Goal: Contribute content: Add original content to the website for others to see

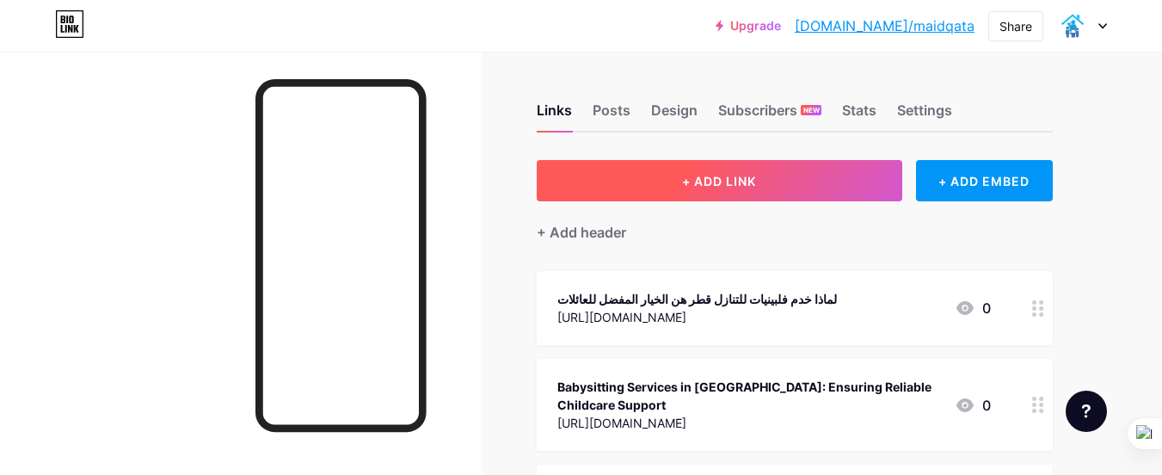
click at [728, 196] on button "+ ADD LINK" at bounding box center [720, 180] width 366 height 41
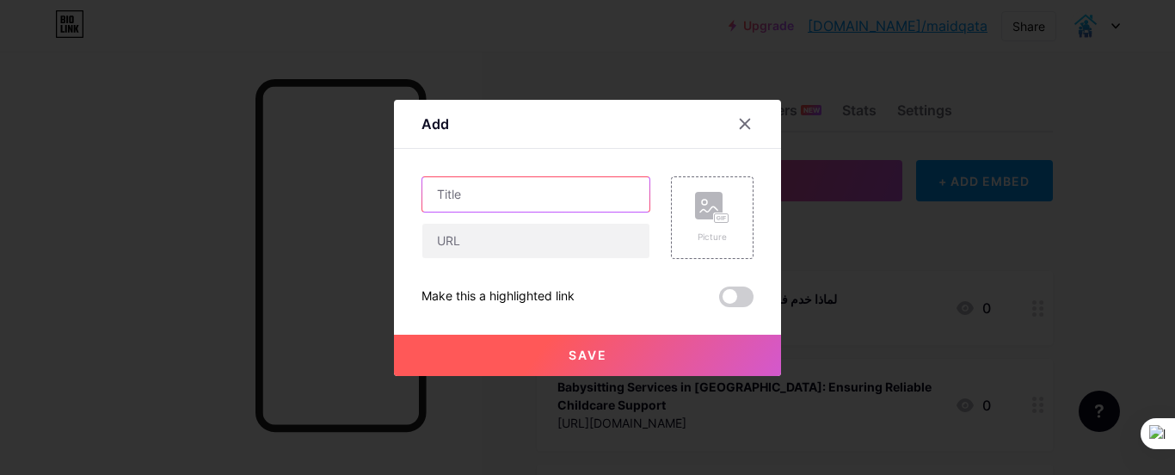
click at [533, 208] on input "text" at bounding box center [535, 194] width 227 height 34
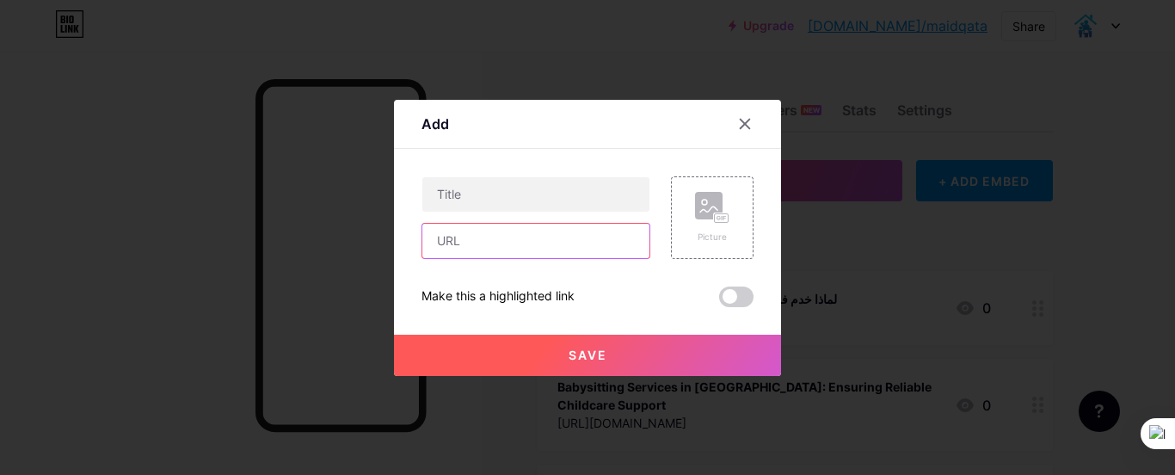
click at [545, 237] on input "text" at bounding box center [535, 241] width 227 height 34
click at [548, 234] on input "text" at bounding box center [535, 241] width 227 height 34
paste input "[URL][DOMAIN_NAME]"
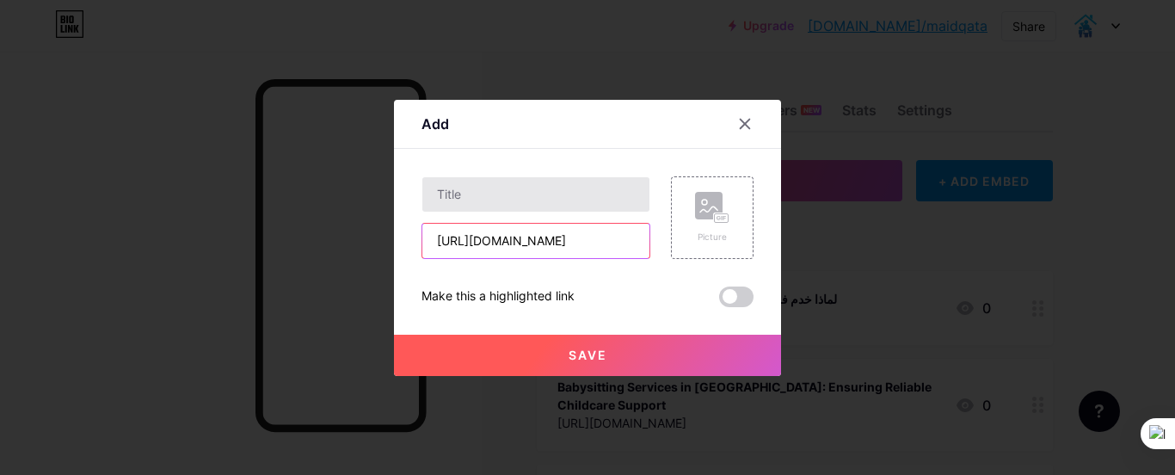
type input "[URL][DOMAIN_NAME]"
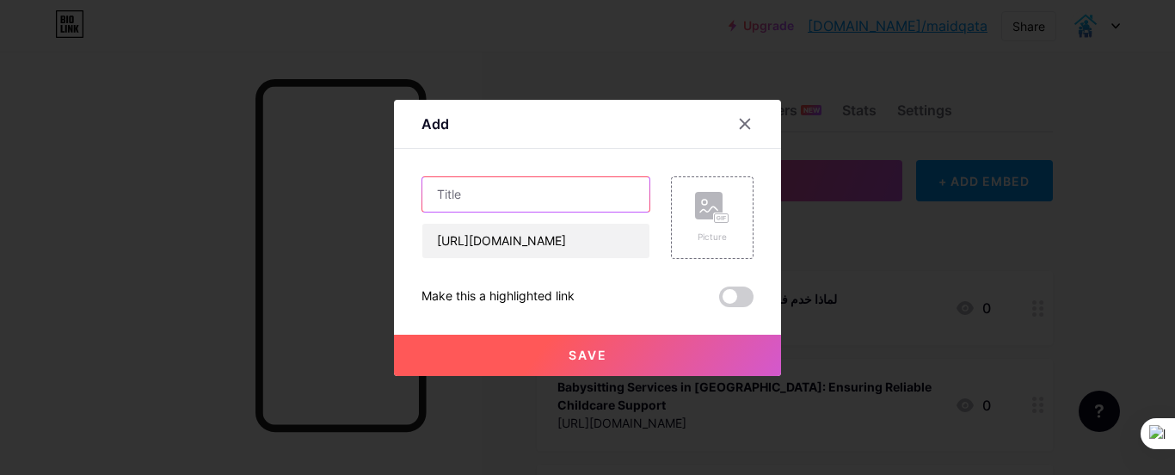
scroll to position [0, 0]
click at [536, 182] on input "text" at bounding box center [535, 194] width 227 height 34
click at [454, 199] on input "text" at bounding box center [535, 194] width 227 height 34
paste input "طباخين في [GEOGRAPHIC_DATA] – مهارة عالية ونكهات لا تُنسى"
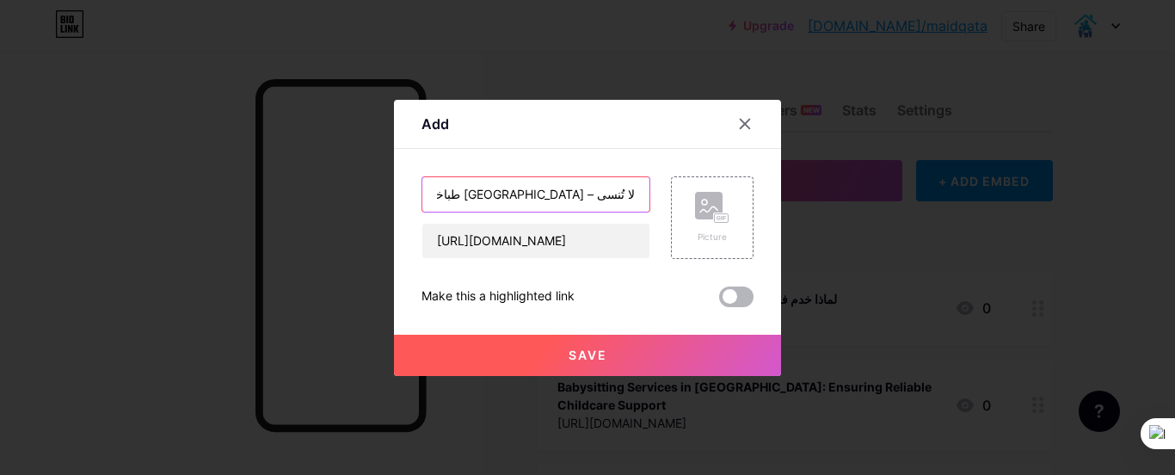
type input "طباخين في [GEOGRAPHIC_DATA] – مهارة عالية ونكهات لا تُنسى"
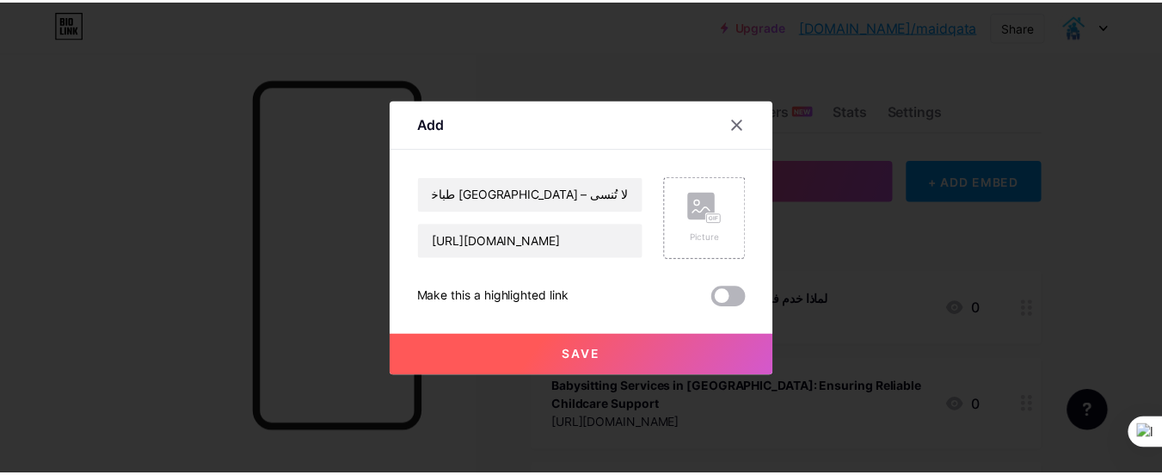
scroll to position [0, 0]
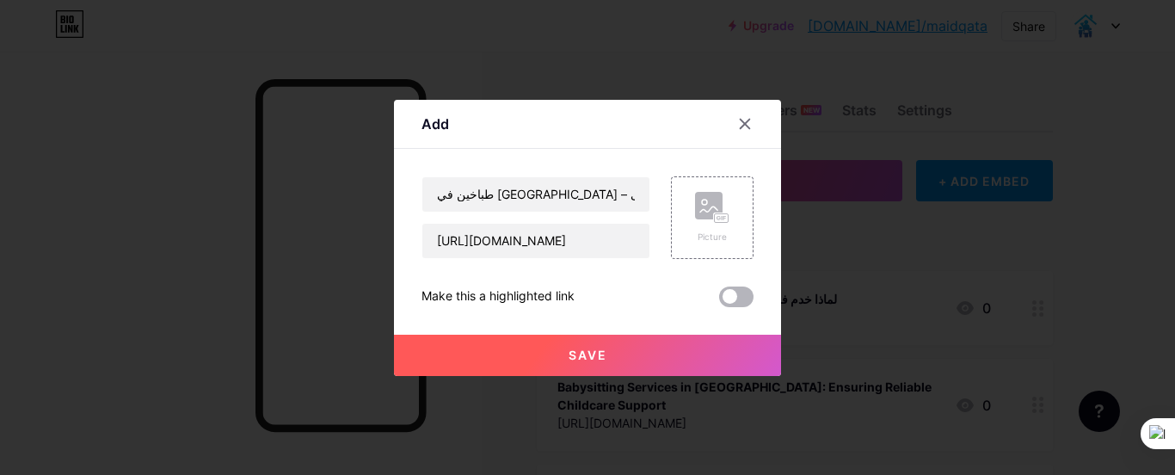
click at [731, 299] on span at bounding box center [736, 296] width 34 height 21
click at [719, 301] on input "checkbox" at bounding box center [719, 301] width 0 height 0
click at [713, 349] on button "Save" at bounding box center [587, 355] width 387 height 41
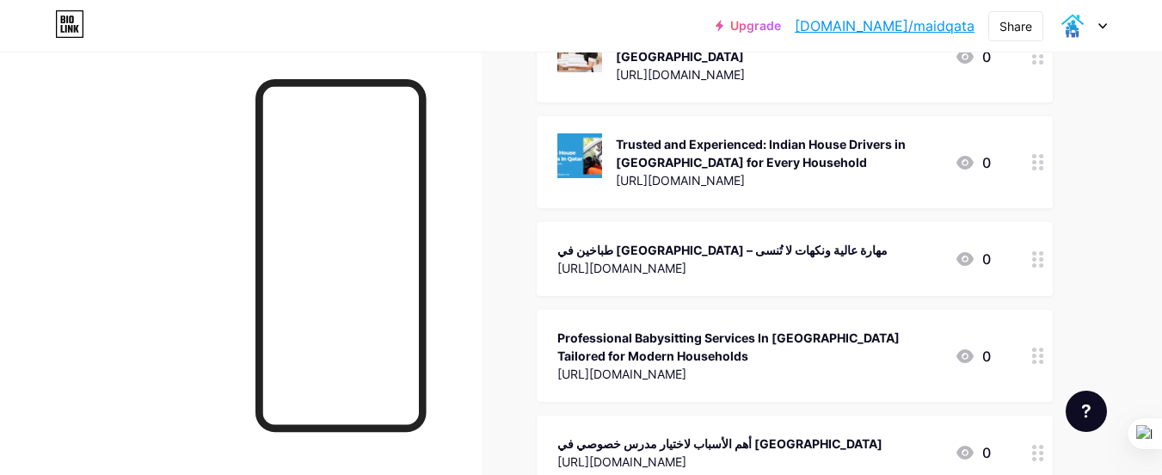
scroll to position [1652, 0]
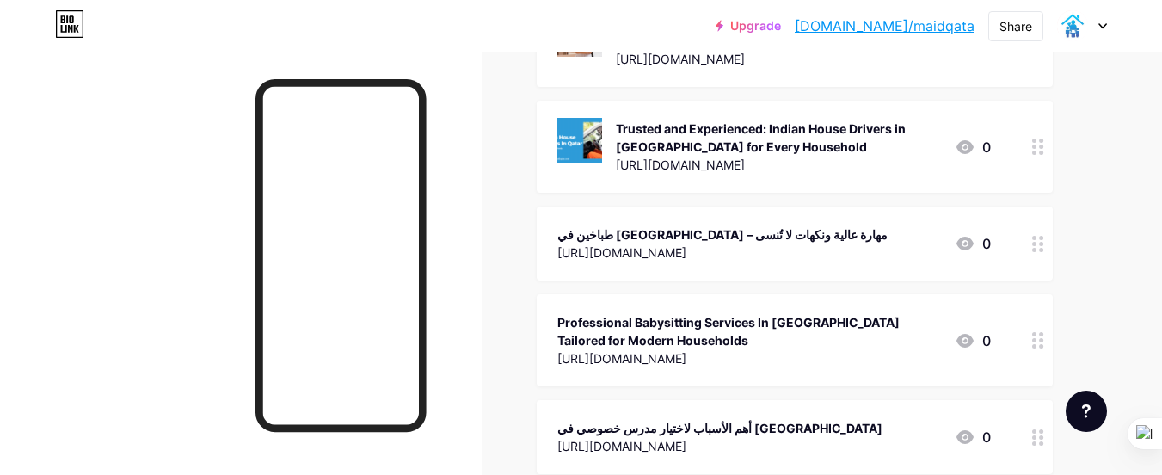
click at [1031, 206] on div at bounding box center [1038, 243] width 29 height 74
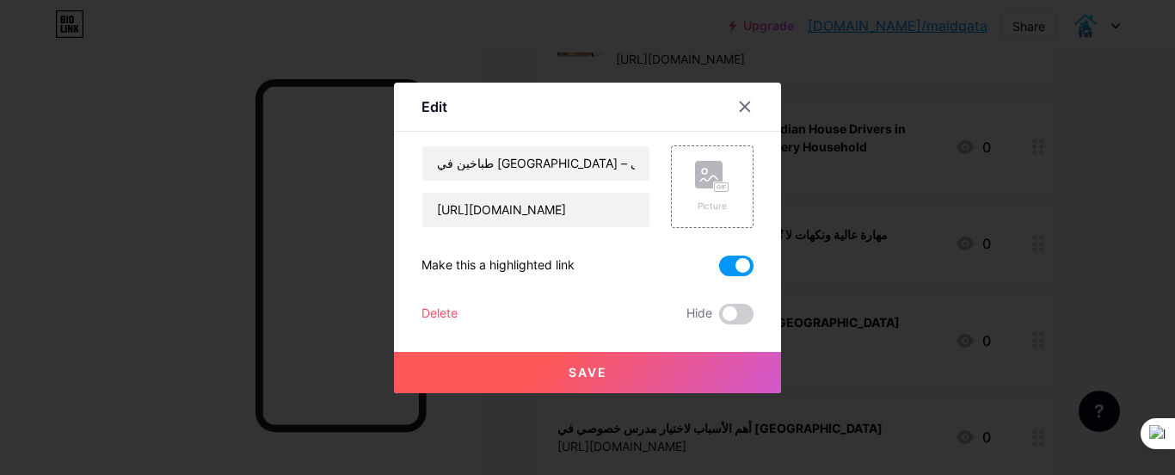
click at [730, 272] on span at bounding box center [736, 266] width 34 height 21
click at [719, 270] on input "checkbox" at bounding box center [719, 270] width 0 height 0
click at [439, 114] on div "Edit" at bounding box center [435, 106] width 26 height 21
click at [736, 115] on div at bounding box center [745, 106] width 31 height 31
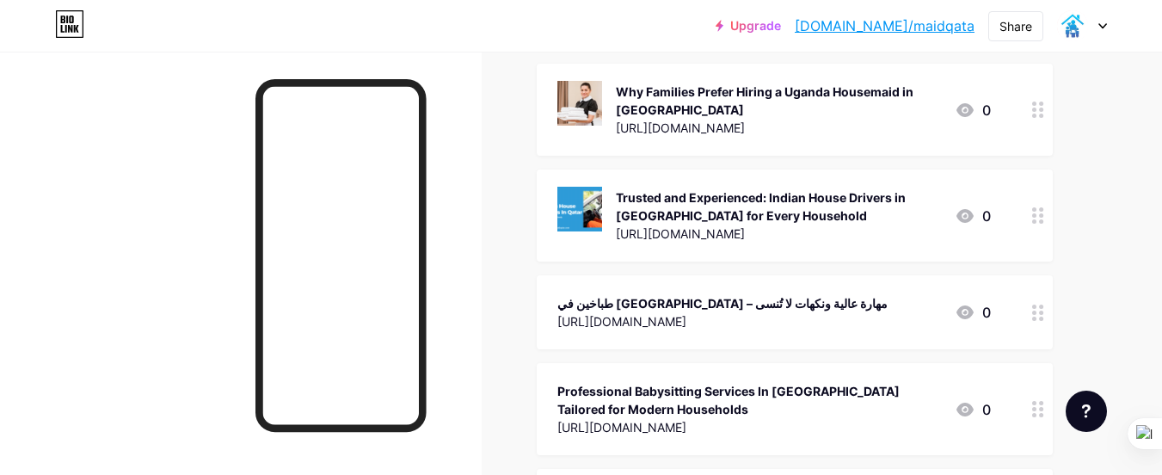
scroll to position [1549, 0]
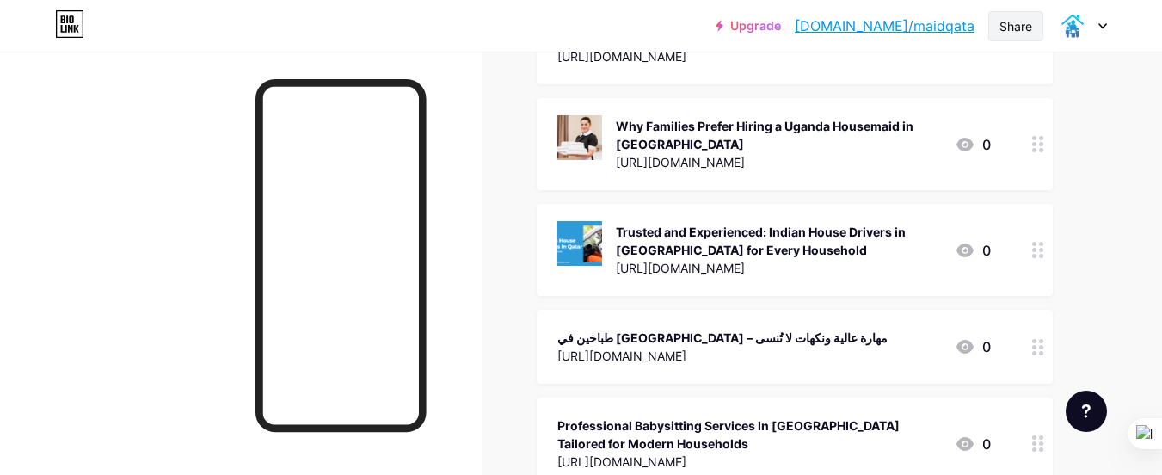
click at [1031, 31] on div "Share" at bounding box center [1016, 26] width 33 height 18
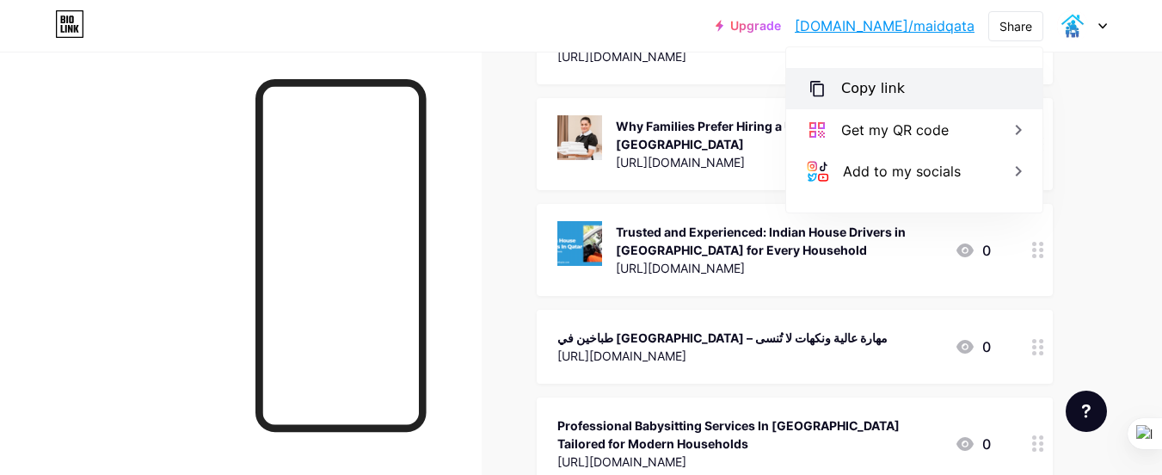
click at [884, 86] on div "Copy link" at bounding box center [873, 88] width 64 height 21
